Goal: Task Accomplishment & Management: Use online tool/utility

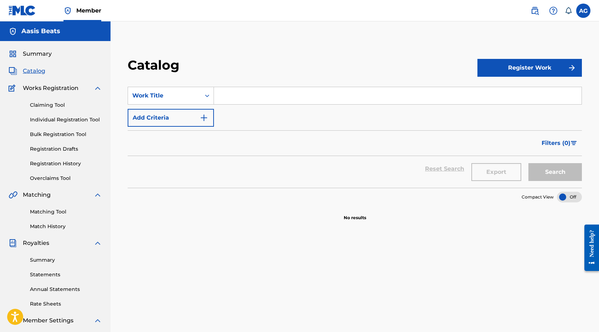
click at [75, 164] on link "Registration History" at bounding box center [66, 163] width 72 height 7
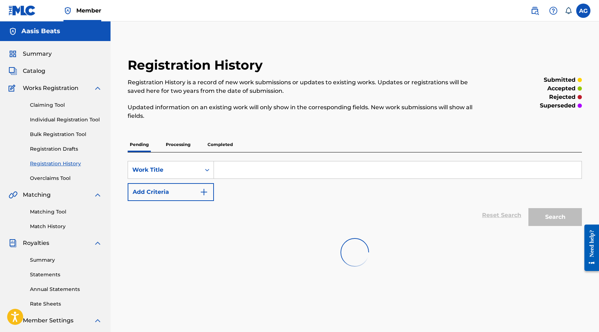
click at [189, 141] on p "Processing" at bounding box center [178, 144] width 29 height 15
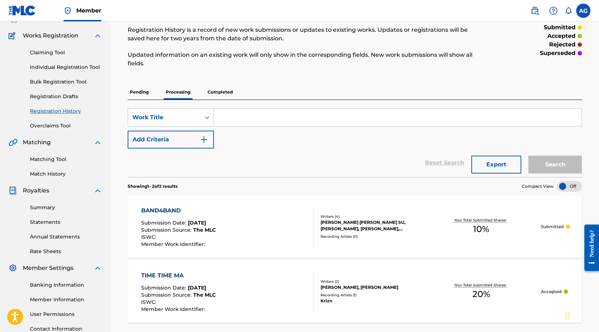
scroll to position [49, 0]
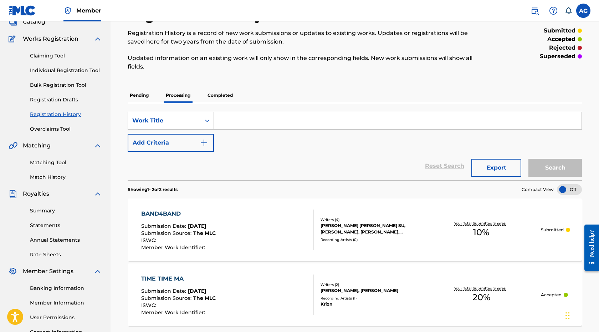
click at [221, 100] on p "Completed" at bounding box center [221, 95] width 30 height 15
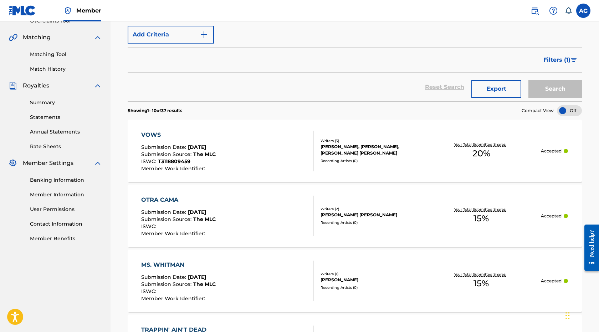
scroll to position [158, 0]
click at [243, 147] on div "VOWS Submission Date : [DATE] Submission Source : The MLC ISWC : T3118809459 Me…" at bounding box center [227, 150] width 173 height 41
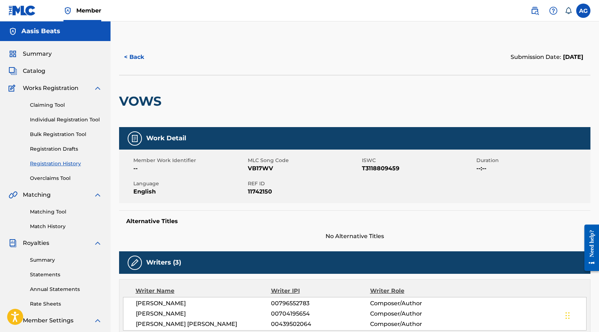
click at [136, 55] on button "< Back" at bounding box center [140, 57] width 43 height 18
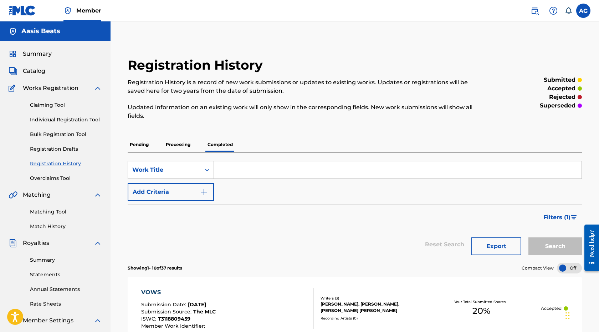
click at [48, 52] on span "Summary" at bounding box center [37, 54] width 29 height 9
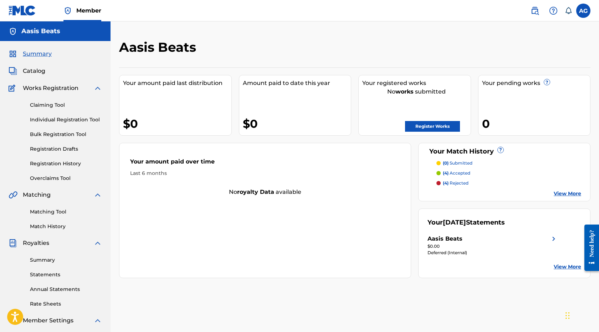
click at [531, 14] on link at bounding box center [535, 11] width 14 height 14
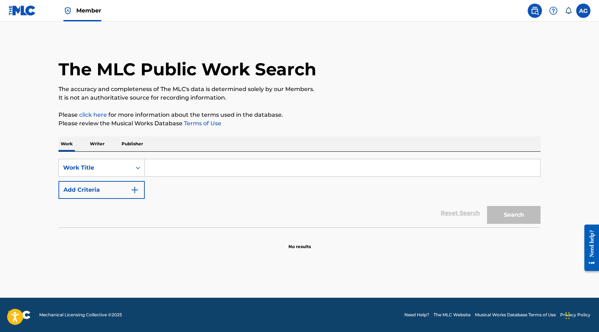
click at [92, 14] on span "Member" at bounding box center [88, 10] width 25 height 8
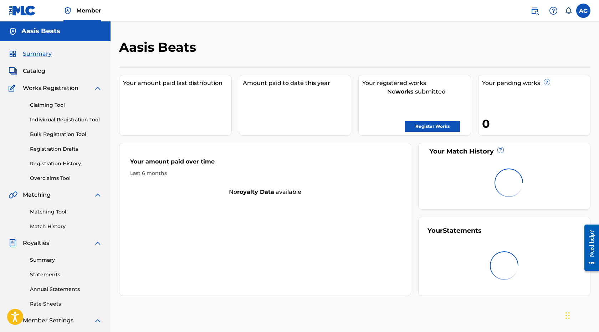
click at [80, 160] on link "Registration History" at bounding box center [66, 163] width 72 height 7
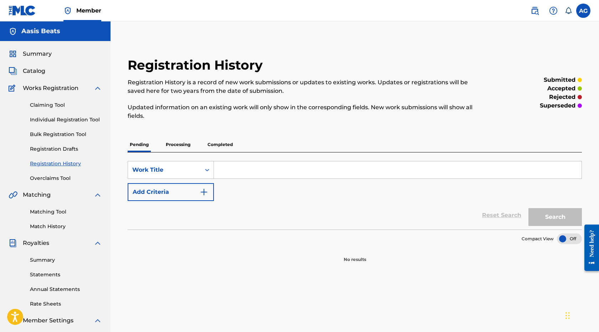
click at [215, 151] on p "Completed" at bounding box center [221, 144] width 30 height 15
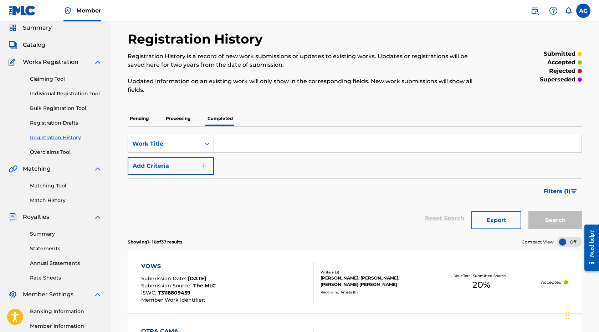
scroll to position [26, 0]
click at [67, 77] on link "Claiming Tool" at bounding box center [66, 79] width 72 height 7
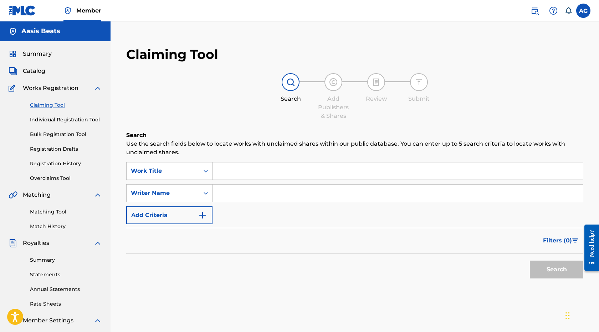
click at [237, 172] on input "Search Form" at bounding box center [398, 170] width 371 height 17
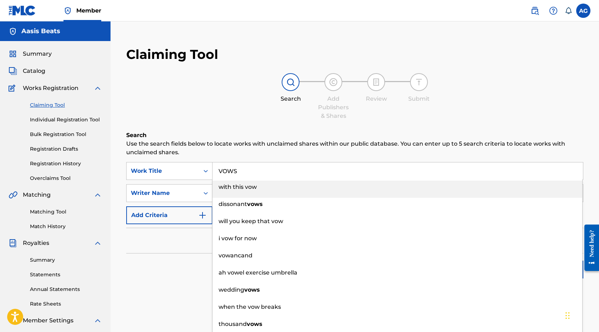
click at [238, 196] on li "with this vow" at bounding box center [398, 189] width 370 height 17
type input "VOWS"
click at [183, 282] on div "Search Use the search fields below to locate works with unclaimed shares within…" at bounding box center [354, 224] width 457 height 187
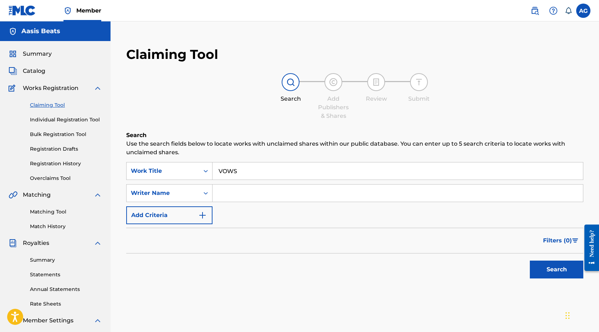
click at [262, 195] on input "Search Form" at bounding box center [398, 192] width 371 height 17
type input "r"
type input "[PERSON_NAME]"
click at [559, 274] on button "Search" at bounding box center [557, 269] width 54 height 18
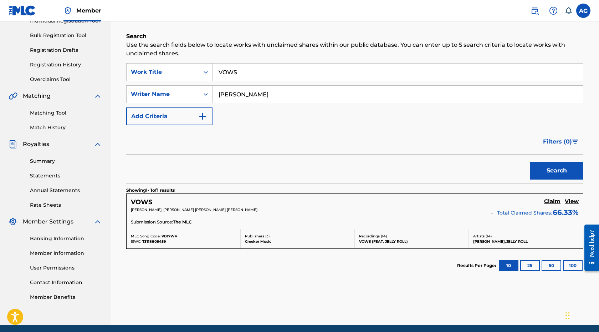
scroll to position [99, 0]
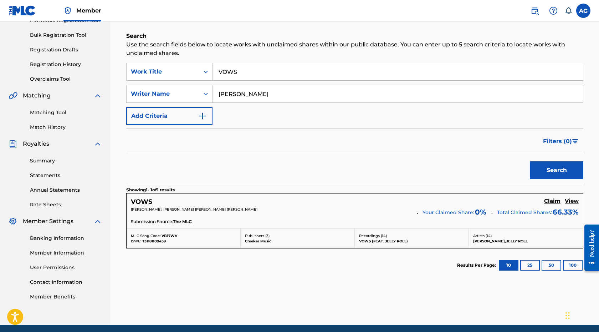
click at [552, 200] on h5 "Claim" at bounding box center [553, 201] width 16 height 7
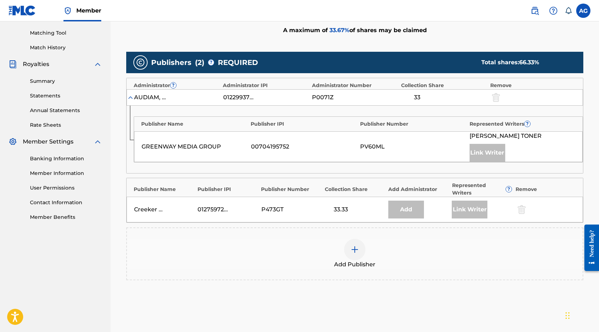
scroll to position [232, 0]
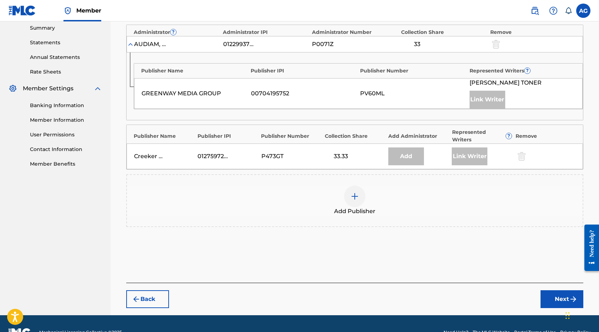
click at [353, 193] on img at bounding box center [355, 196] width 9 height 9
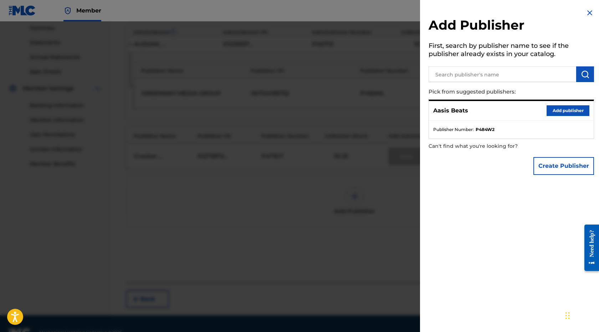
click at [547, 107] on button "Add publisher" at bounding box center [568, 110] width 43 height 11
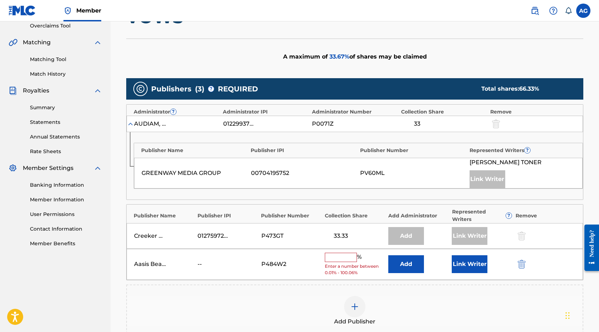
scroll to position [249, 0]
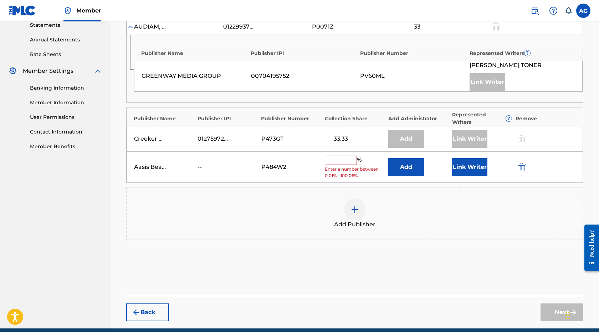
click at [340, 162] on input "text" at bounding box center [341, 160] width 32 height 9
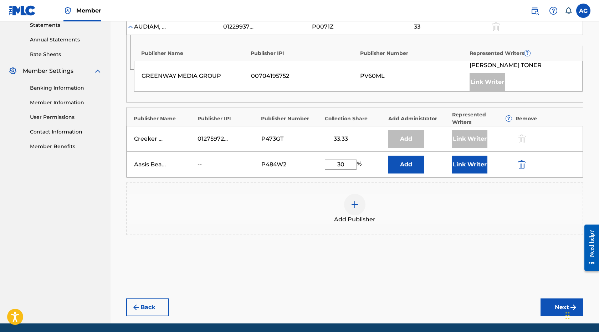
click at [465, 164] on button "Link Writer" at bounding box center [470, 165] width 36 height 18
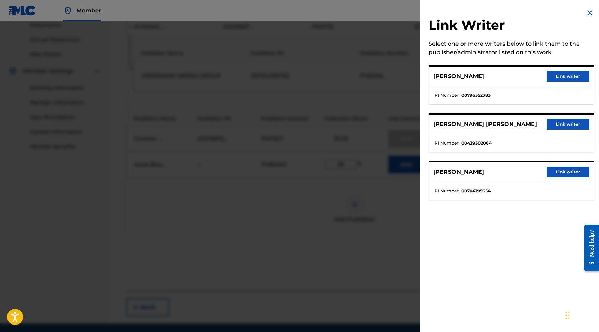
click at [388, 215] on div at bounding box center [299, 187] width 599 height 332
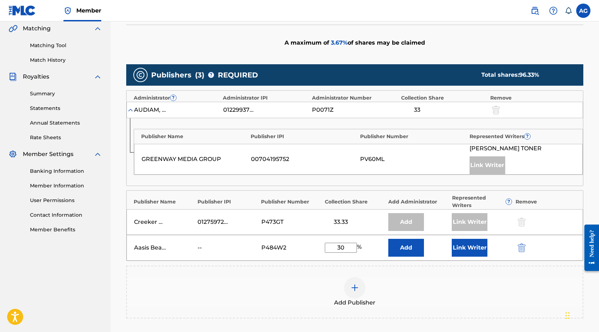
scroll to position [173, 0]
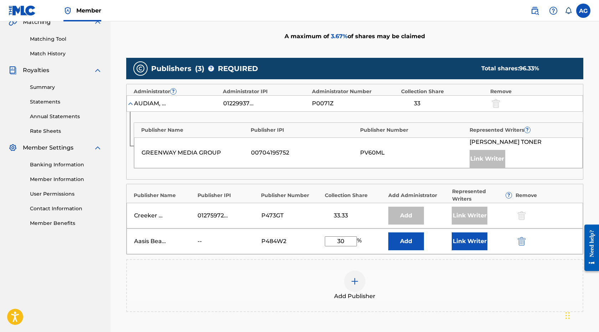
click at [348, 239] on input "30" at bounding box center [341, 241] width 32 height 10
type input "3"
type input "20"
click at [415, 264] on div "Add Publisher" at bounding box center [354, 285] width 457 height 53
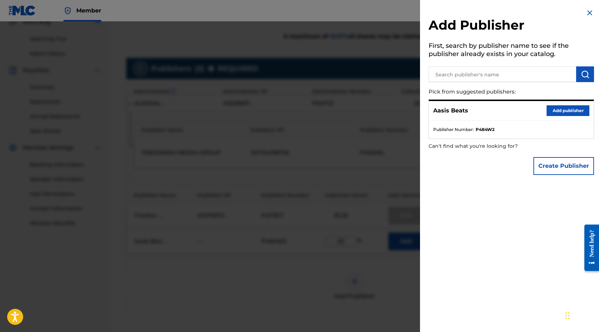
click at [588, 12] on img at bounding box center [590, 13] width 9 height 9
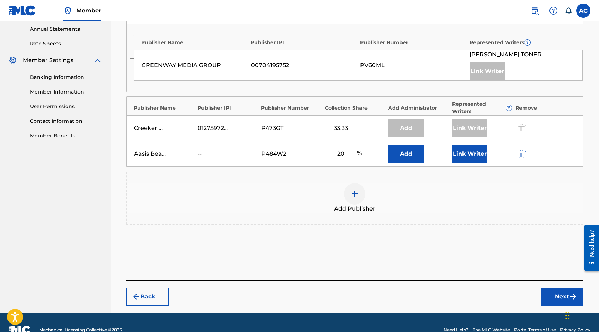
click at [550, 293] on button "Next" at bounding box center [562, 297] width 43 height 18
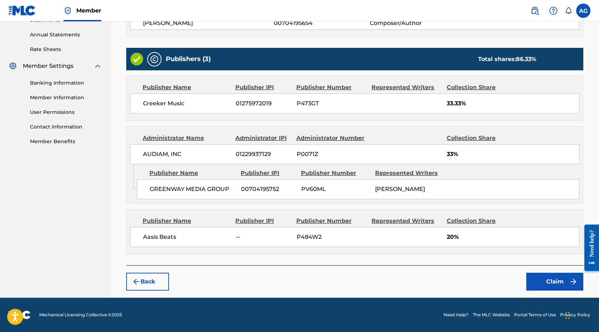
scroll to position [259, 0]
click at [555, 274] on button "Claim" at bounding box center [555, 282] width 57 height 18
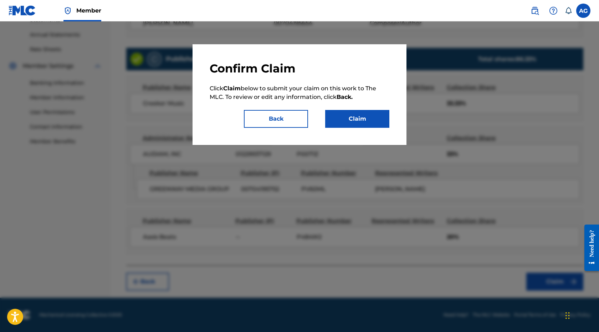
click at [369, 122] on button "Claim" at bounding box center [357, 119] width 64 height 18
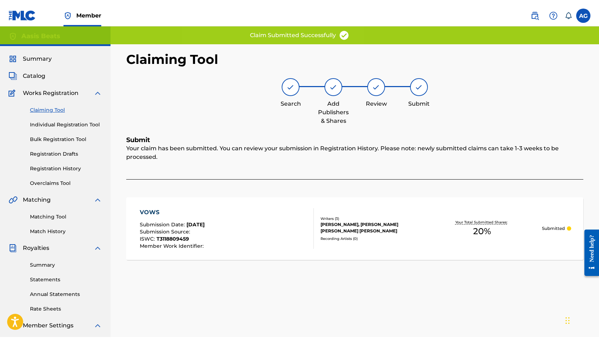
scroll to position [0, 0]
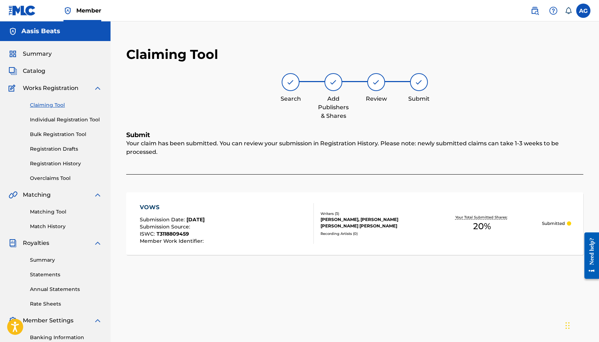
click at [30, 56] on span "Summary" at bounding box center [37, 54] width 29 height 9
